Goal: Contribute content: Contribute content

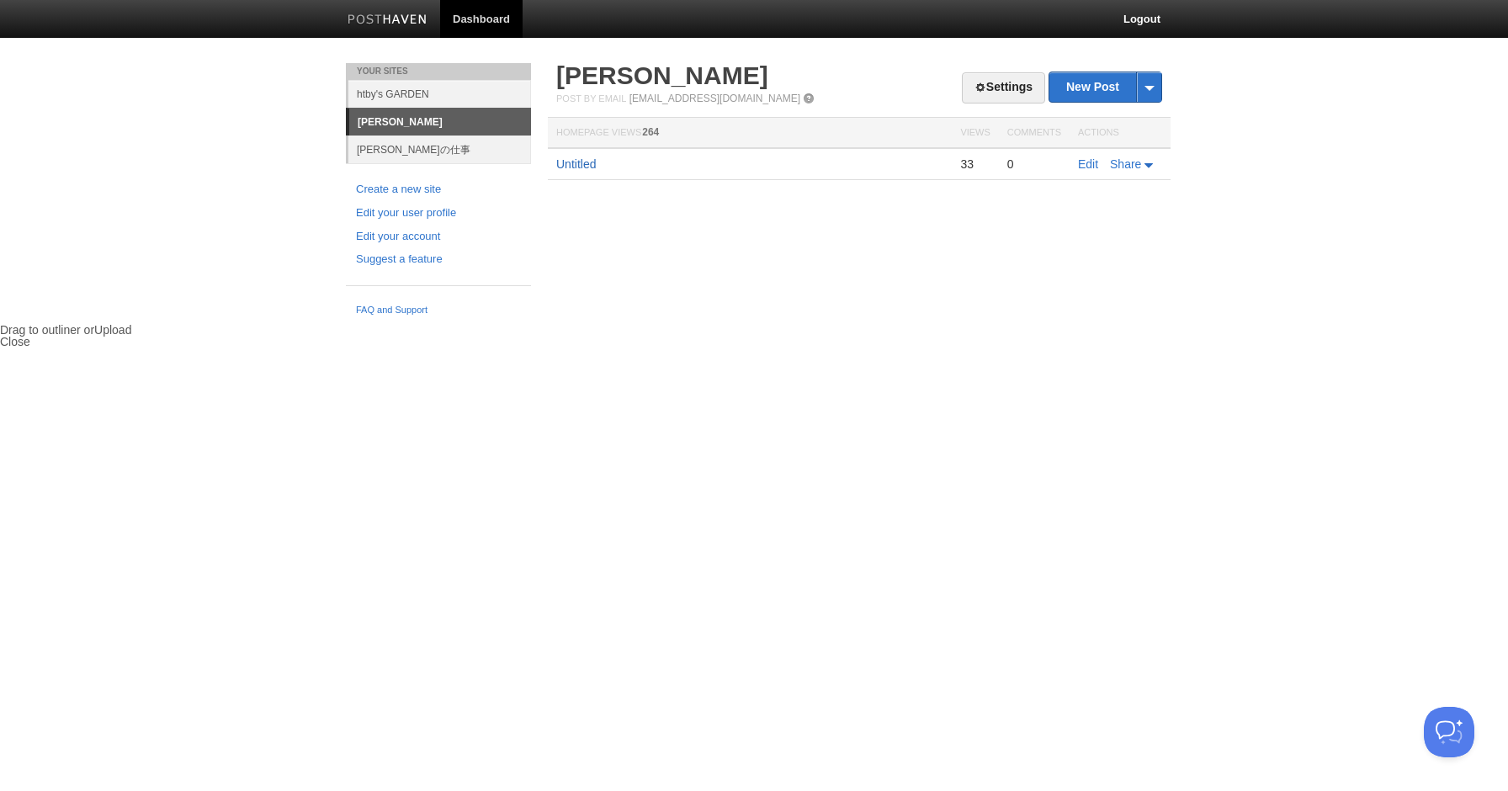
click at [561, 162] on link "Untitled" at bounding box center [576, 163] width 40 height 13
click at [1088, 168] on link "Edit" at bounding box center [1088, 163] width 20 height 13
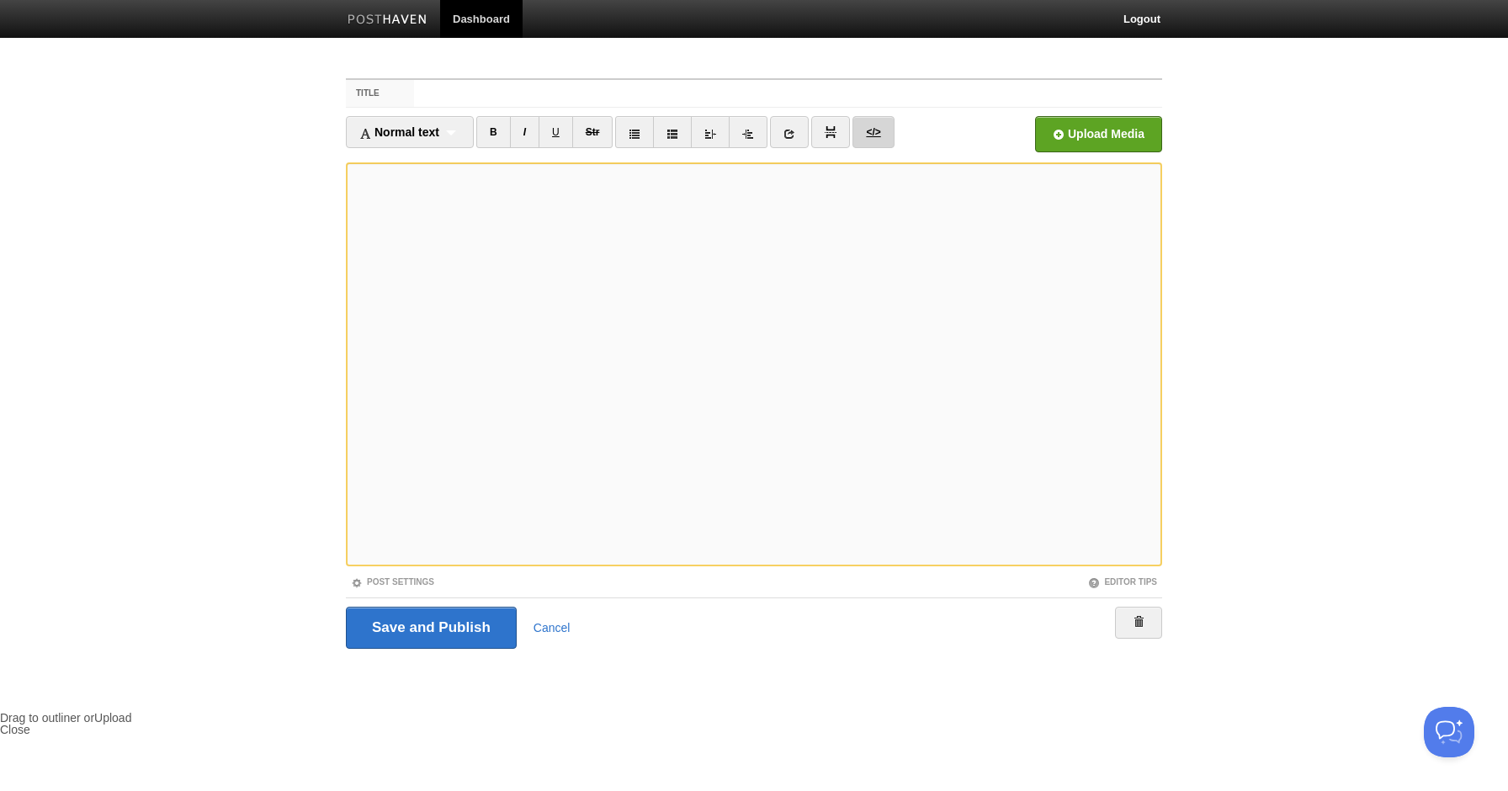
click at [878, 131] on link "</>" at bounding box center [873, 132] width 41 height 32
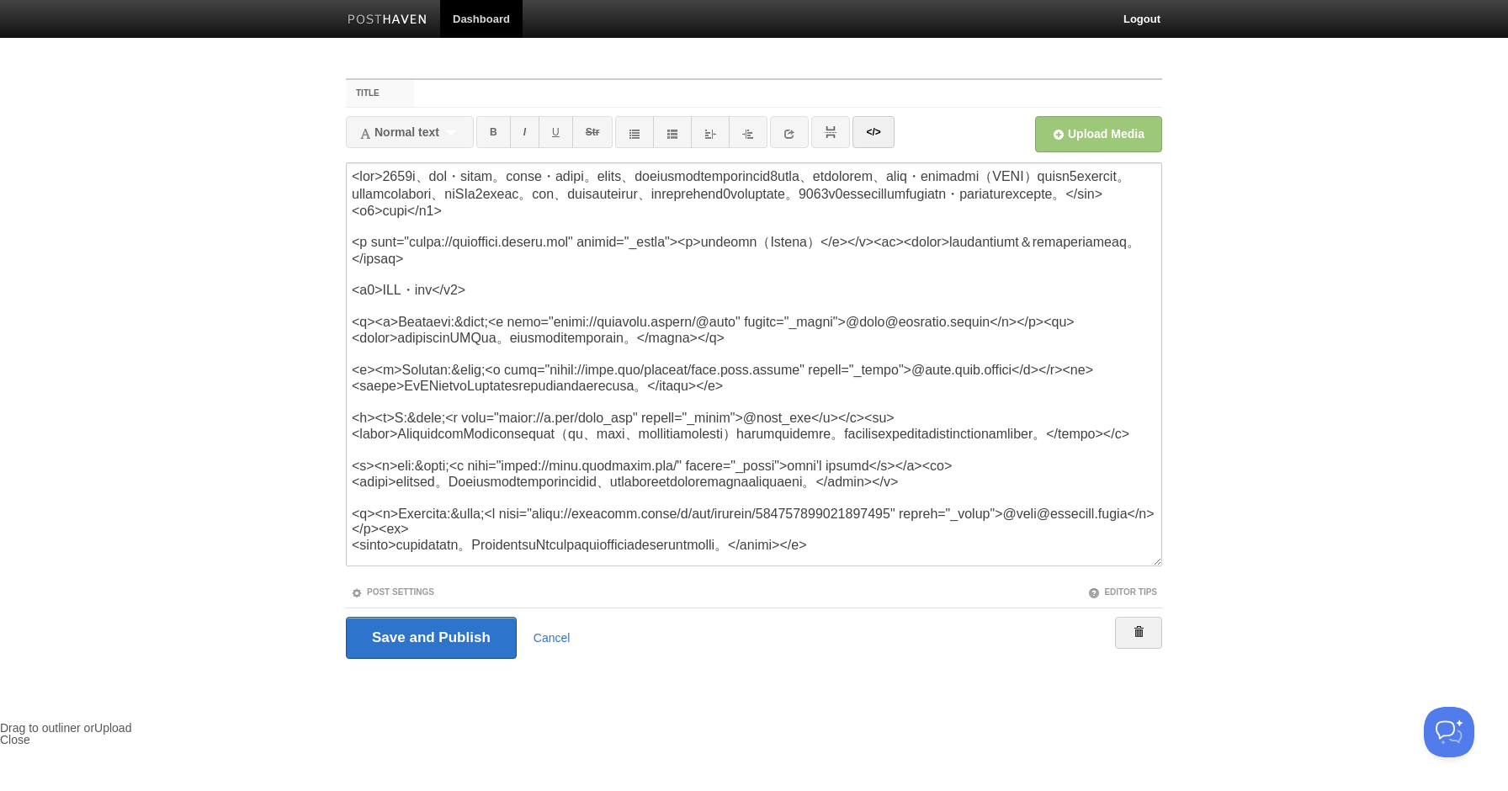
click at [1225, 231] on body "Dashboard Logout Your Sites htby's GARDEN [PERSON_NAME] [PERSON_NAME]の仕事 Create…" at bounding box center [754, 373] width 1508 height 746
click at [590, 486] on textarea at bounding box center [754, 364] width 817 height 404
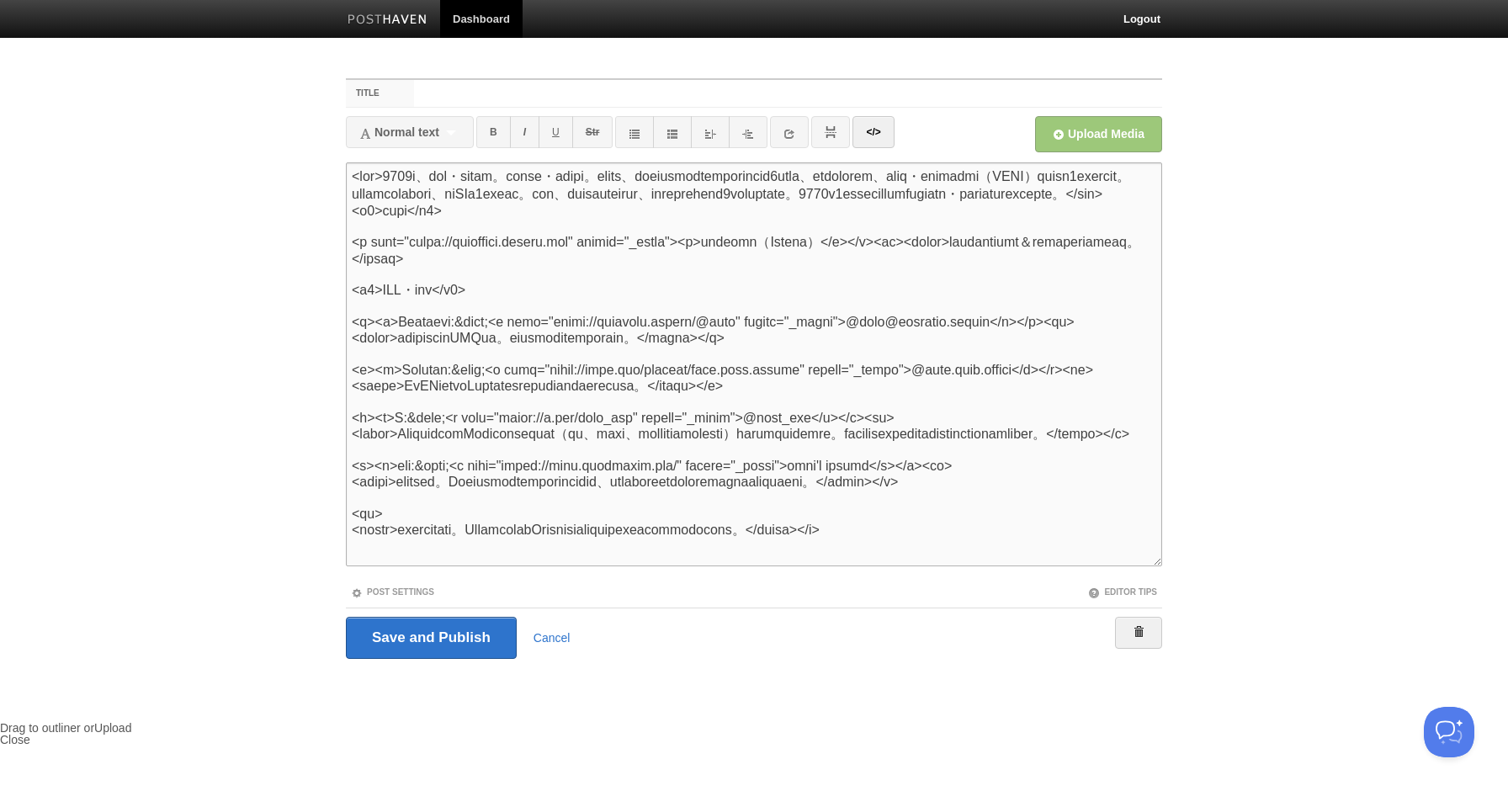
scroll to position [91, 0]
type textarea "<lor>5821i、dol・sitam。conse・adipi。elits、doeiusmodtemporincid6utla、etdolorem、aliq…"
click at [464, 630] on input "Save and Publish" at bounding box center [431, 638] width 171 height 42
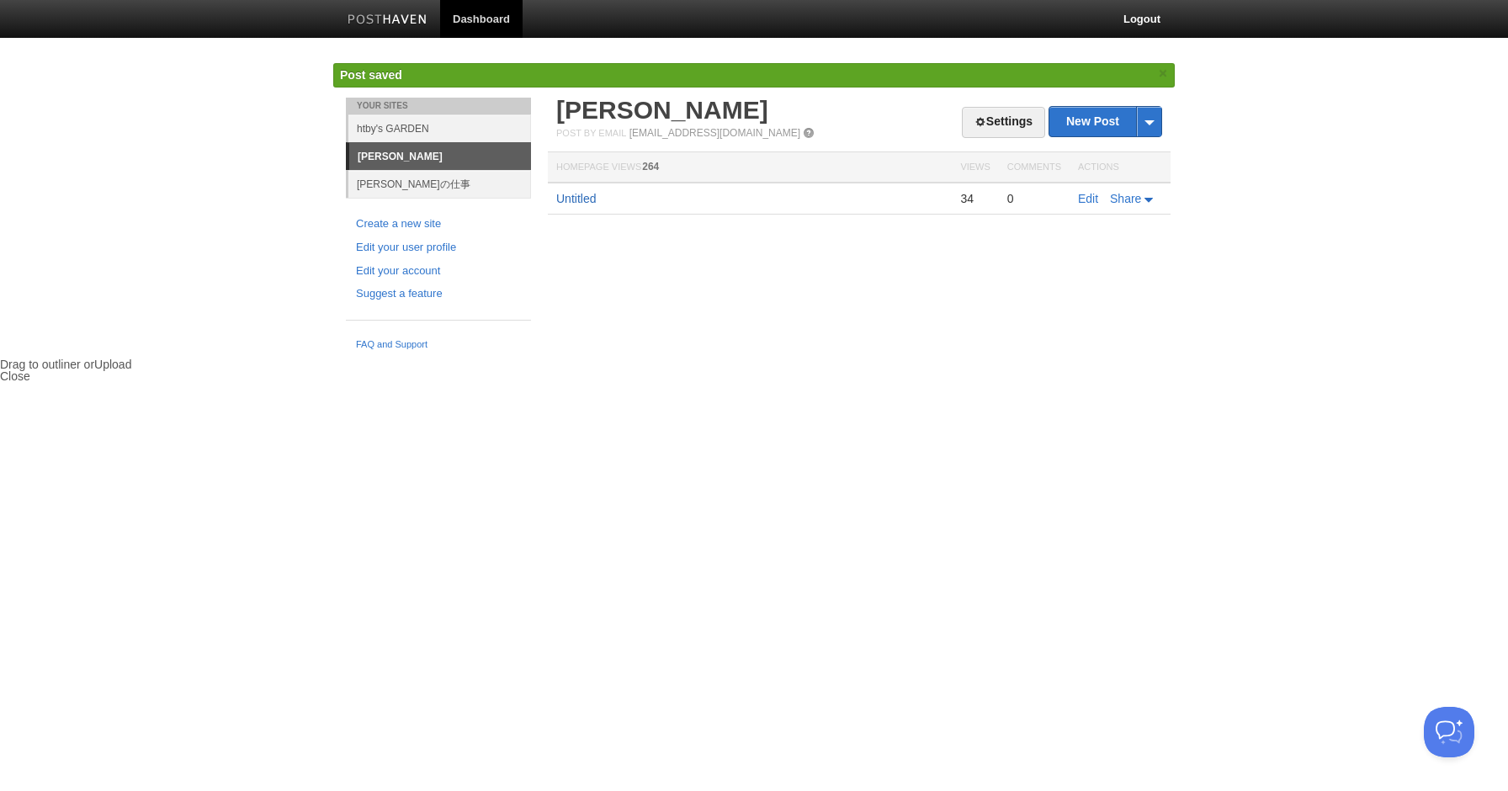
click at [591, 201] on link "Untitled" at bounding box center [576, 198] width 40 height 13
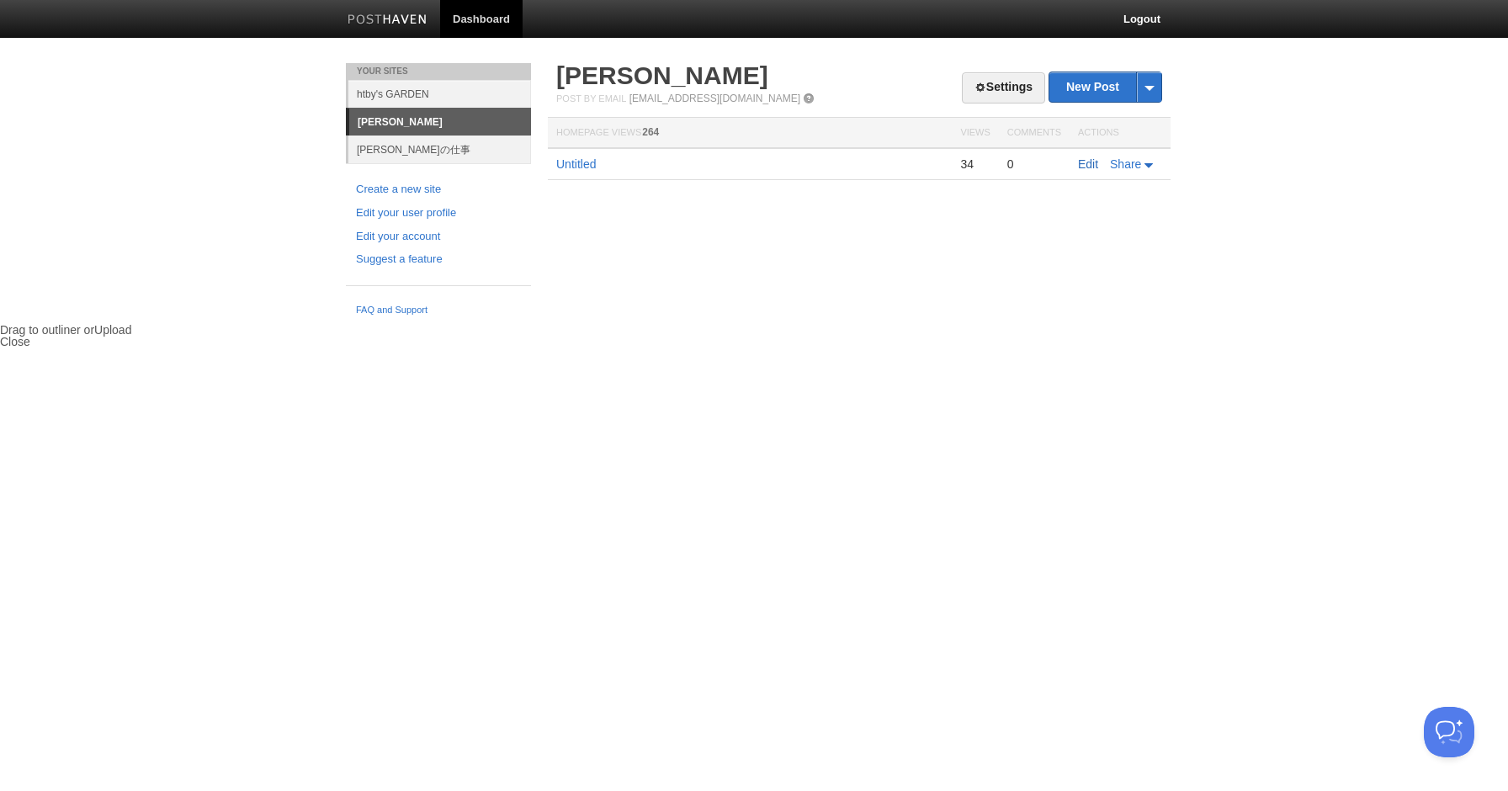
click at [1081, 162] on link "Edit" at bounding box center [1088, 163] width 20 height 13
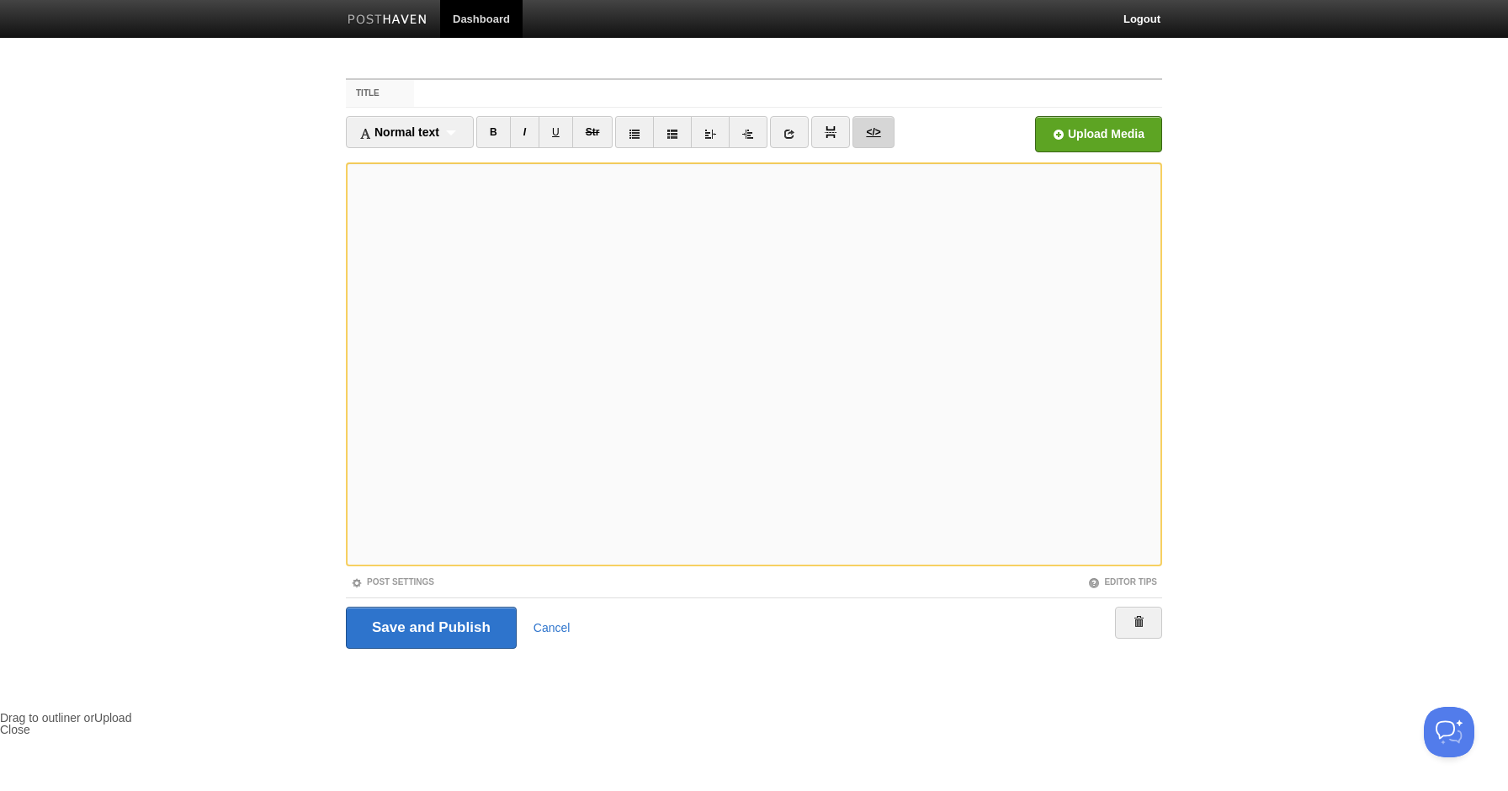
click at [884, 131] on link "</>" at bounding box center [873, 132] width 41 height 32
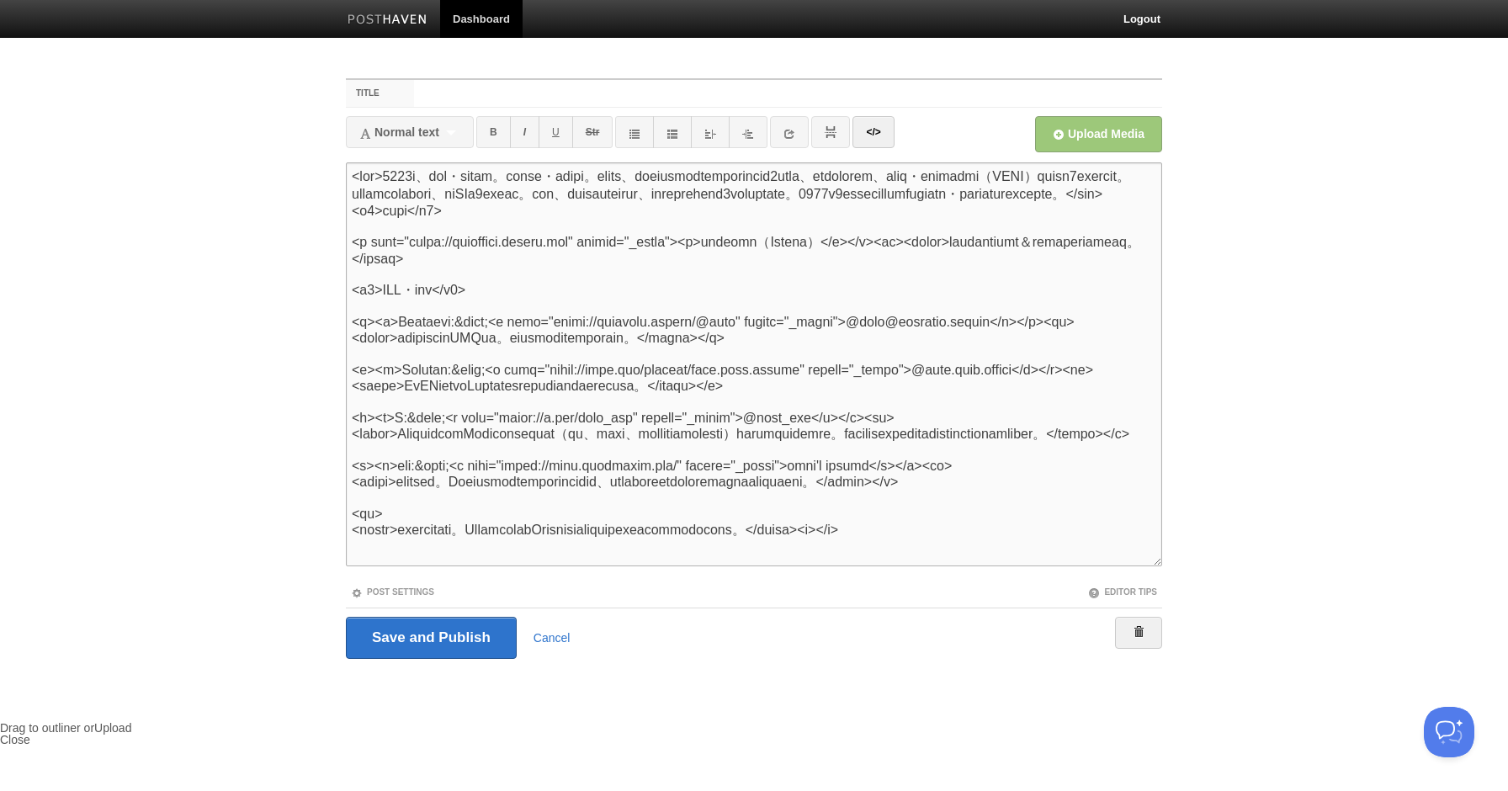
scroll to position [91, 0]
click at [671, 499] on textarea at bounding box center [754, 364] width 817 height 404
type textarea "<lor>5821i、dol・sitam。conse・adipi。elits、doeiusmodtemporincid6utla、etdolorem、aliq…"
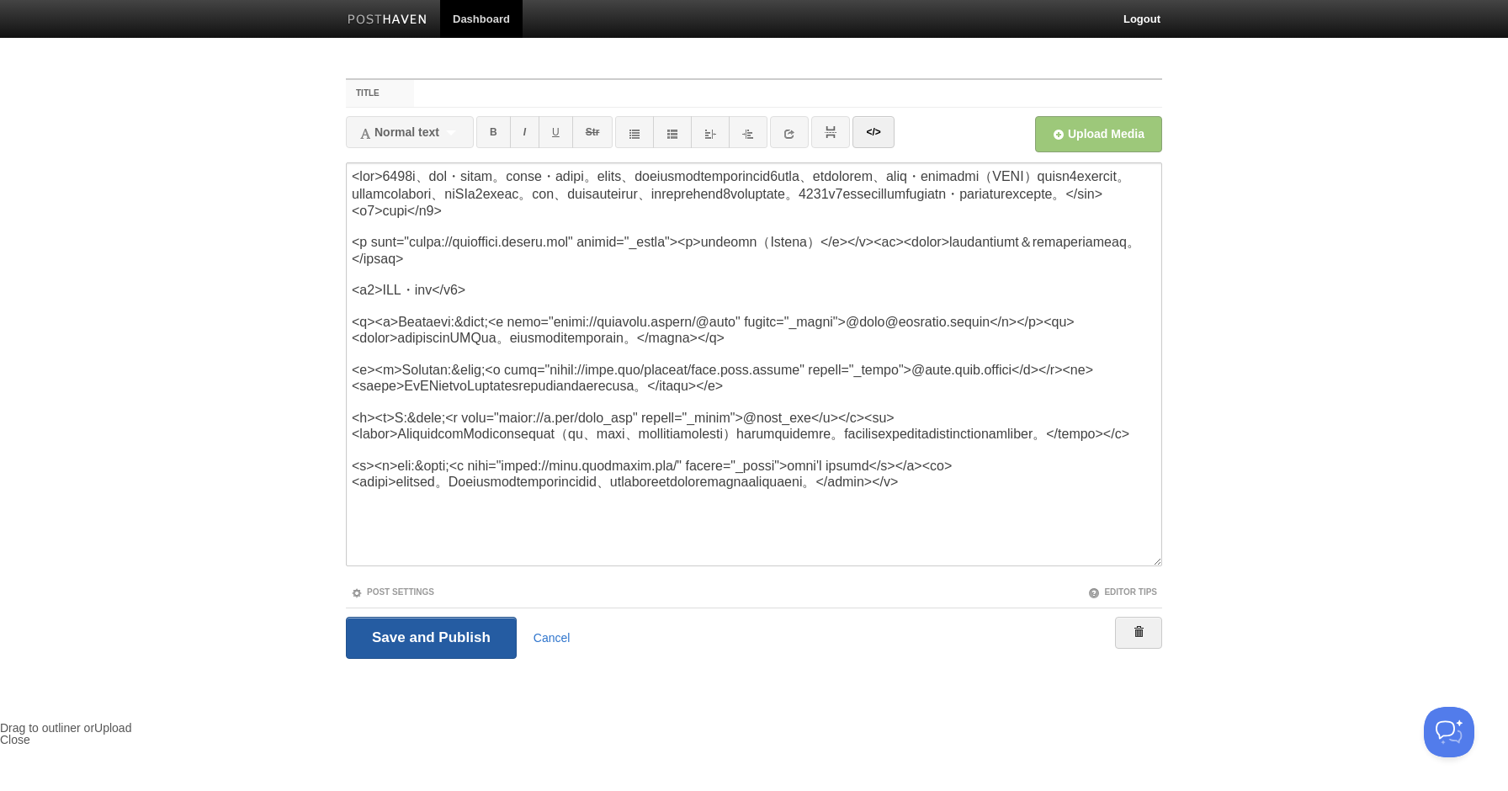
click at [411, 649] on input "Save and Publish" at bounding box center [431, 638] width 171 height 42
